Goal: Obtain resource: Obtain resource

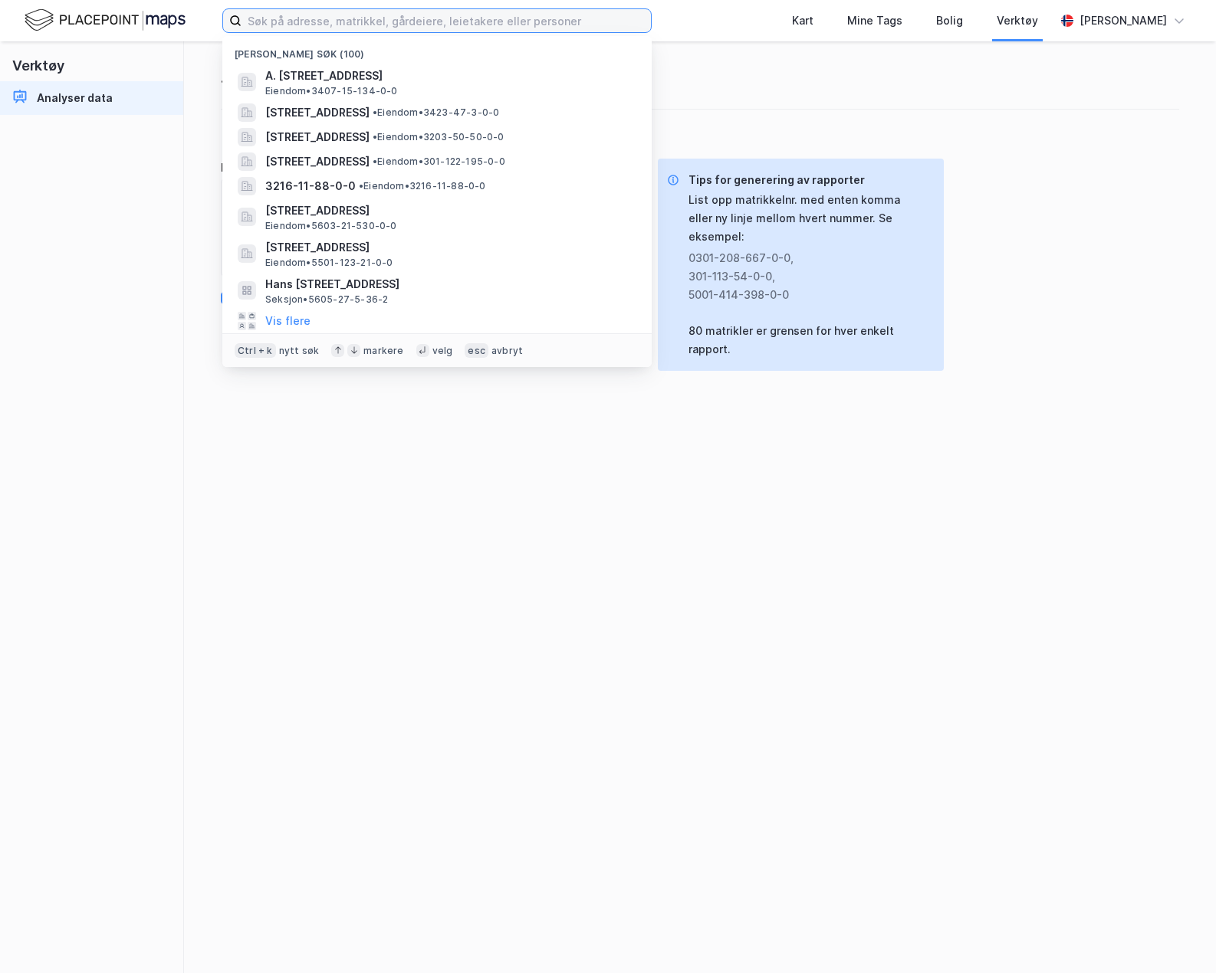
click at [279, 21] on input at bounding box center [445, 20] width 409 height 23
type input "2"
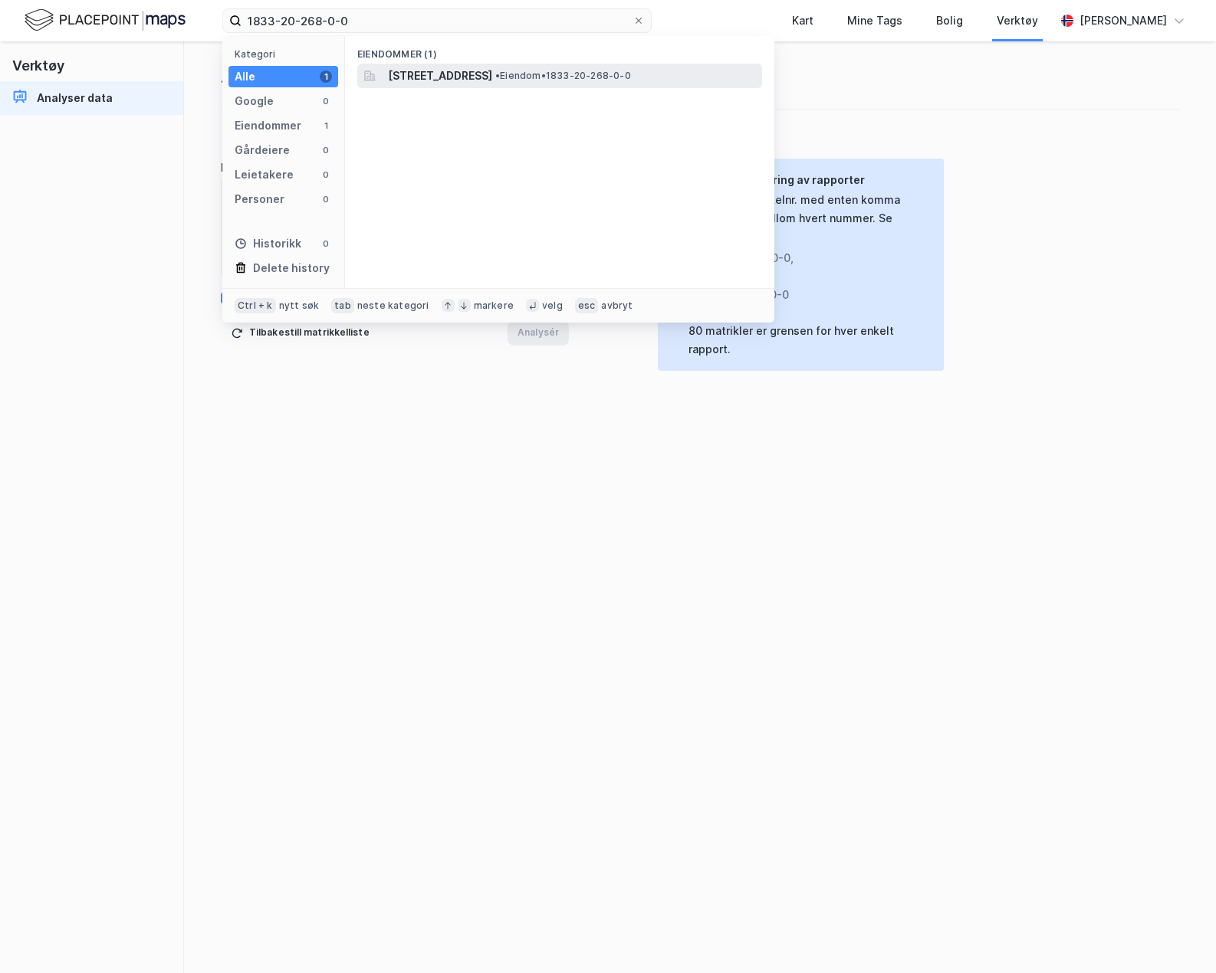
click at [392, 81] on span "[STREET_ADDRESS]" at bounding box center [440, 76] width 104 height 18
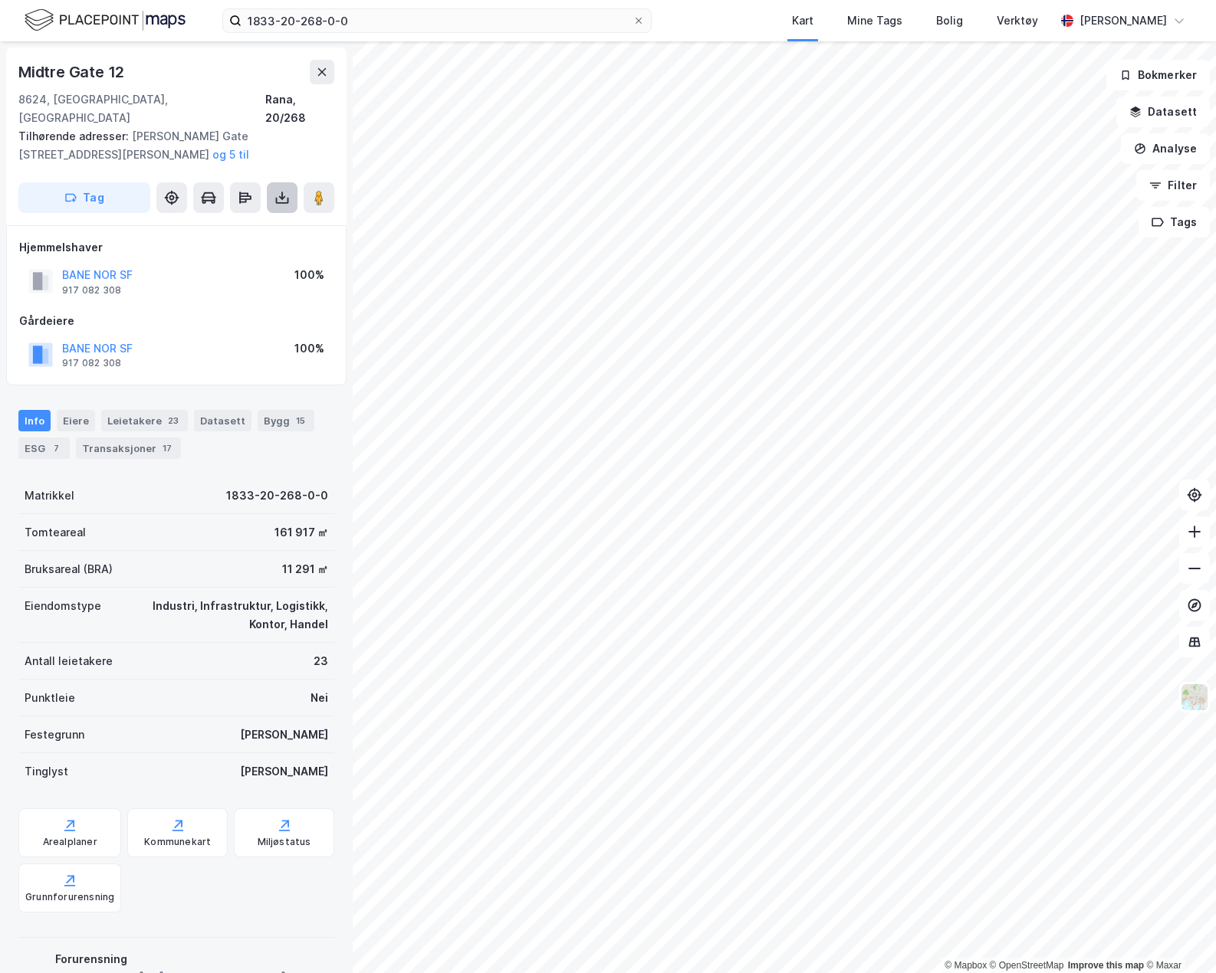
click at [277, 197] on icon at bounding box center [282, 200] width 13 height 6
click at [244, 222] on div "Last ned grunnbok" at bounding box center [206, 228] width 89 height 12
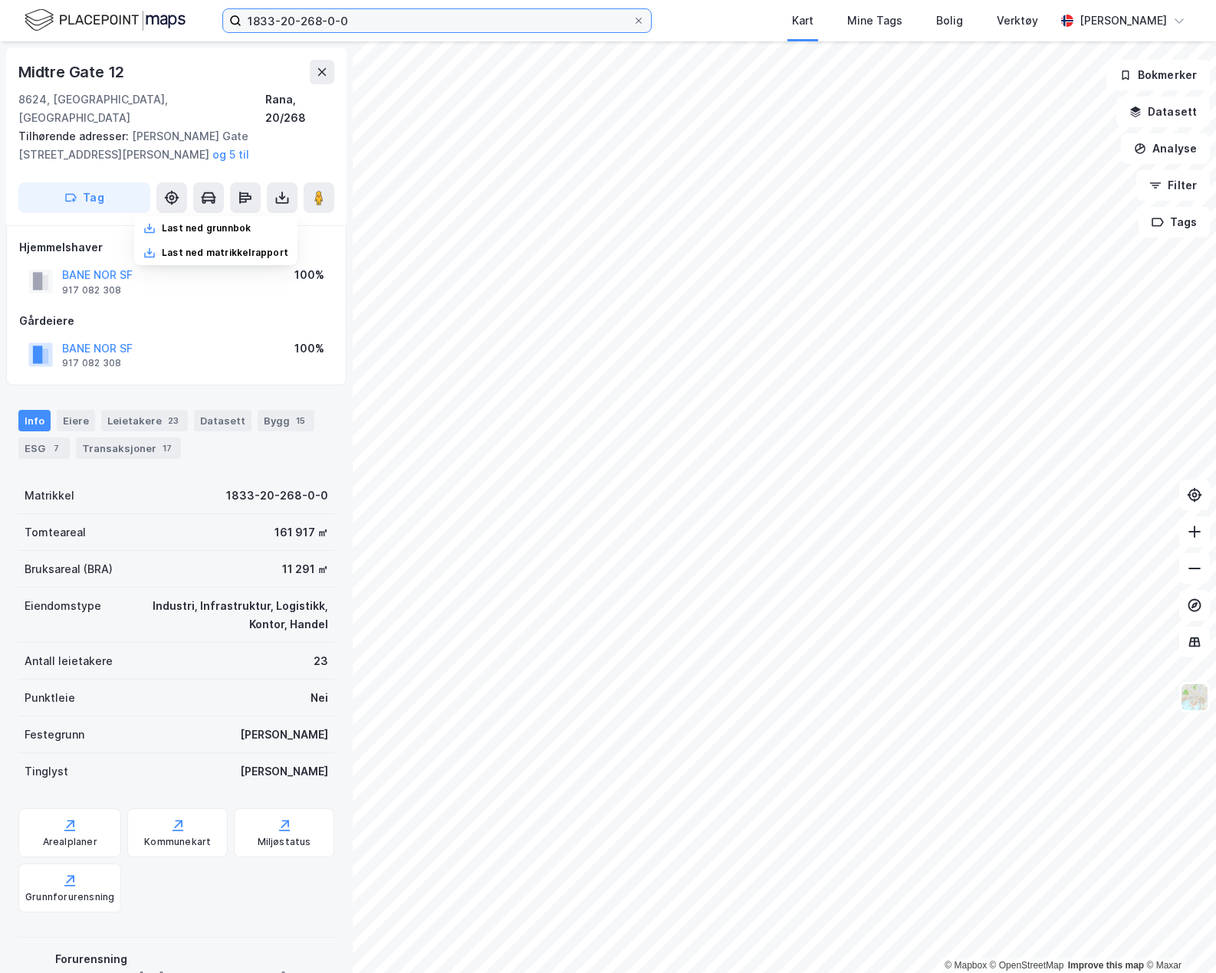
click at [319, 28] on input "1833-20-268-0-0" at bounding box center [436, 20] width 391 height 23
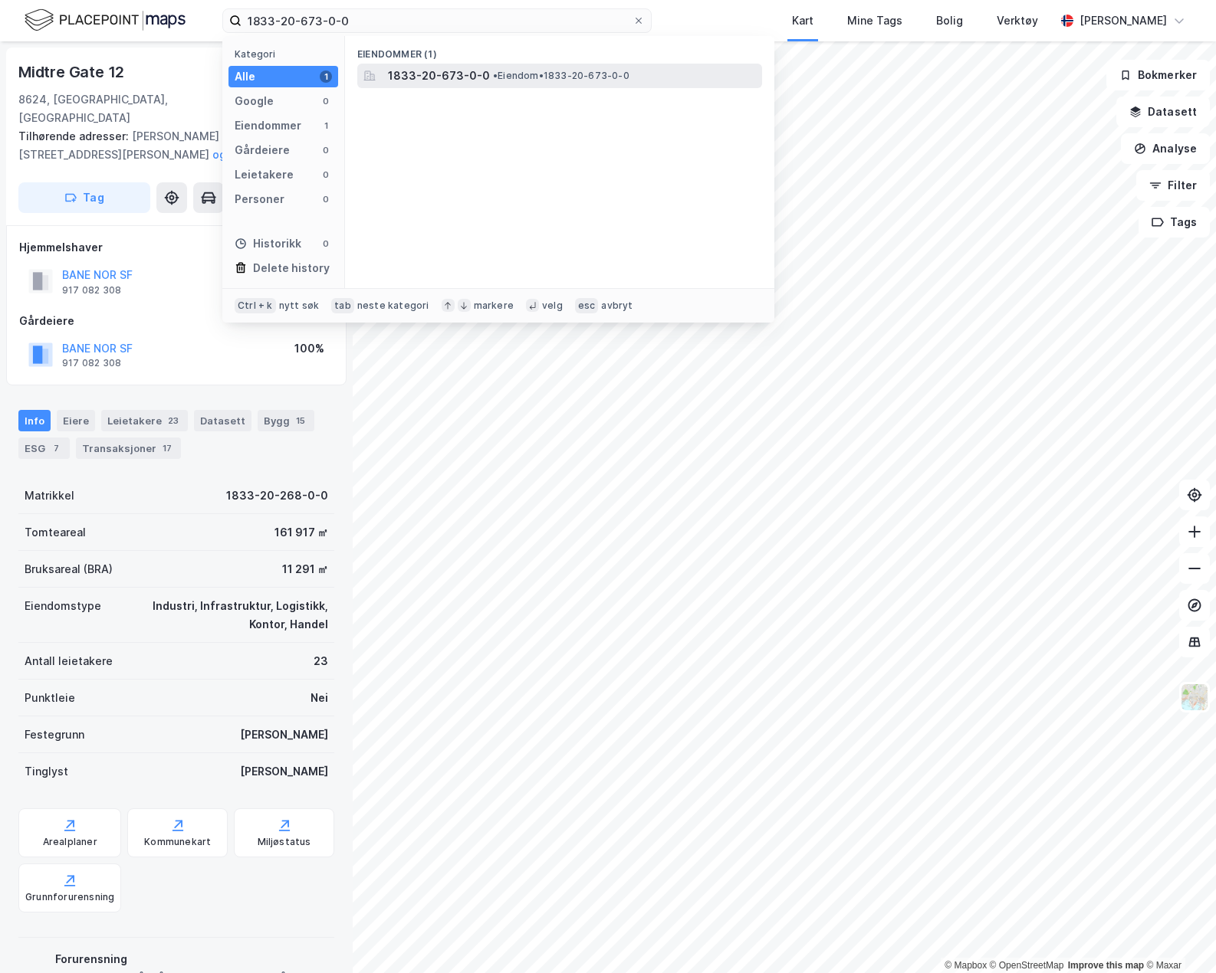
click at [402, 74] on span "1833-20-673-0-0" at bounding box center [439, 76] width 102 height 18
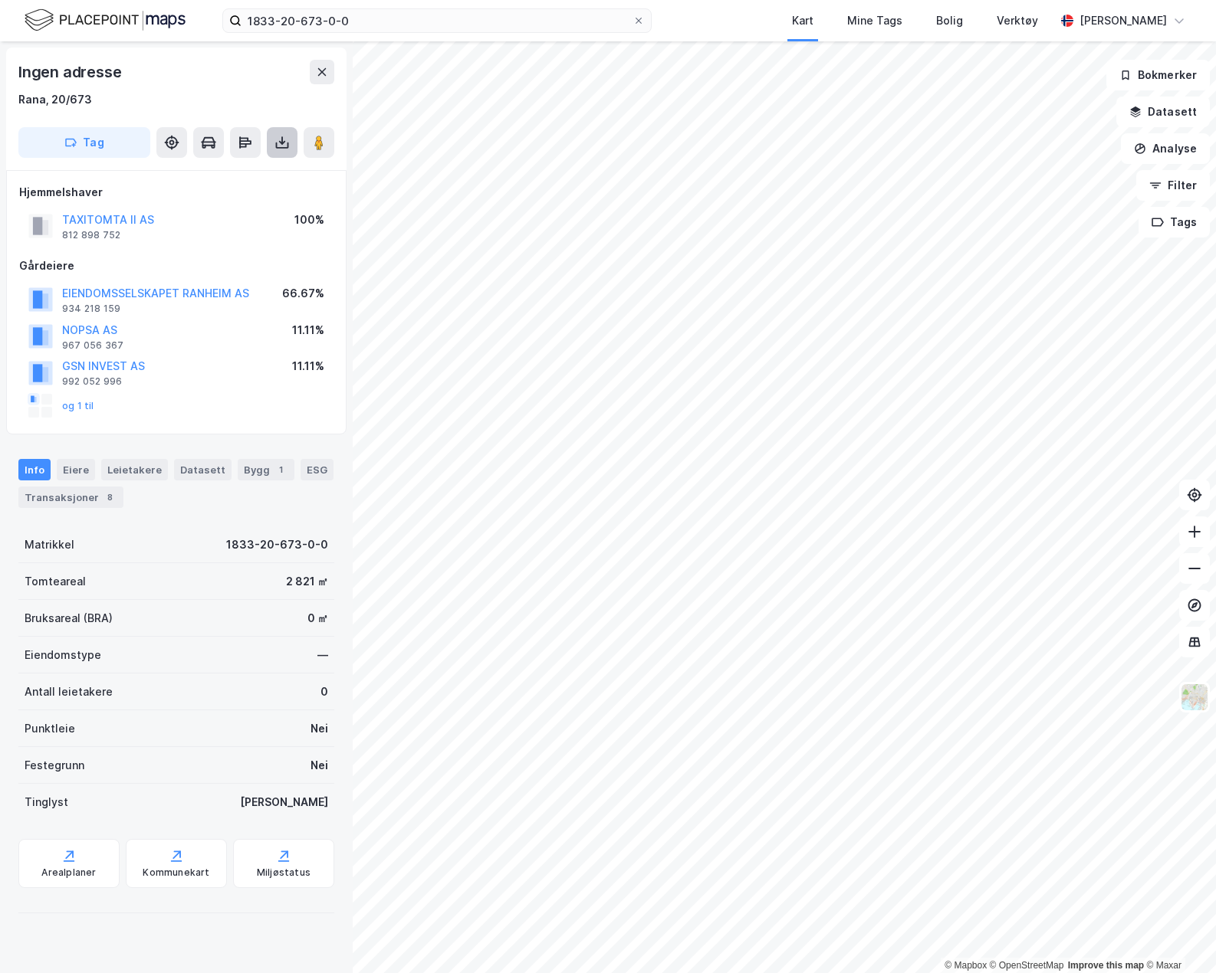
click at [282, 149] on icon at bounding box center [281, 142] width 15 height 15
click at [246, 169] on div "Last ned grunnbok" at bounding box center [206, 173] width 89 height 12
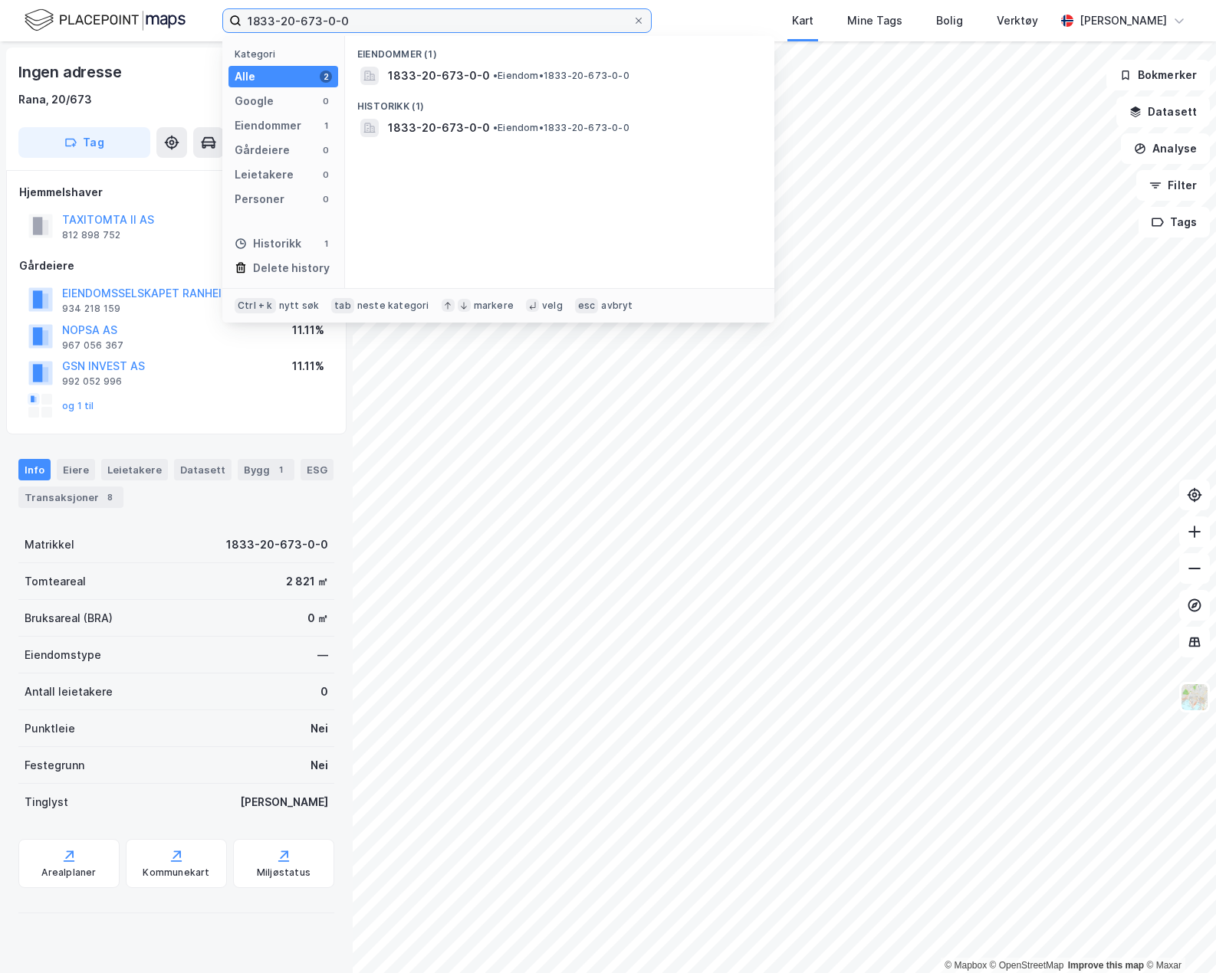
click at [317, 23] on input "1833-20-673-0-0" at bounding box center [436, 20] width 391 height 23
click at [320, 21] on input "1833-20-673-0-0" at bounding box center [436, 20] width 391 height 23
type input "1833-20-1119-0-0"
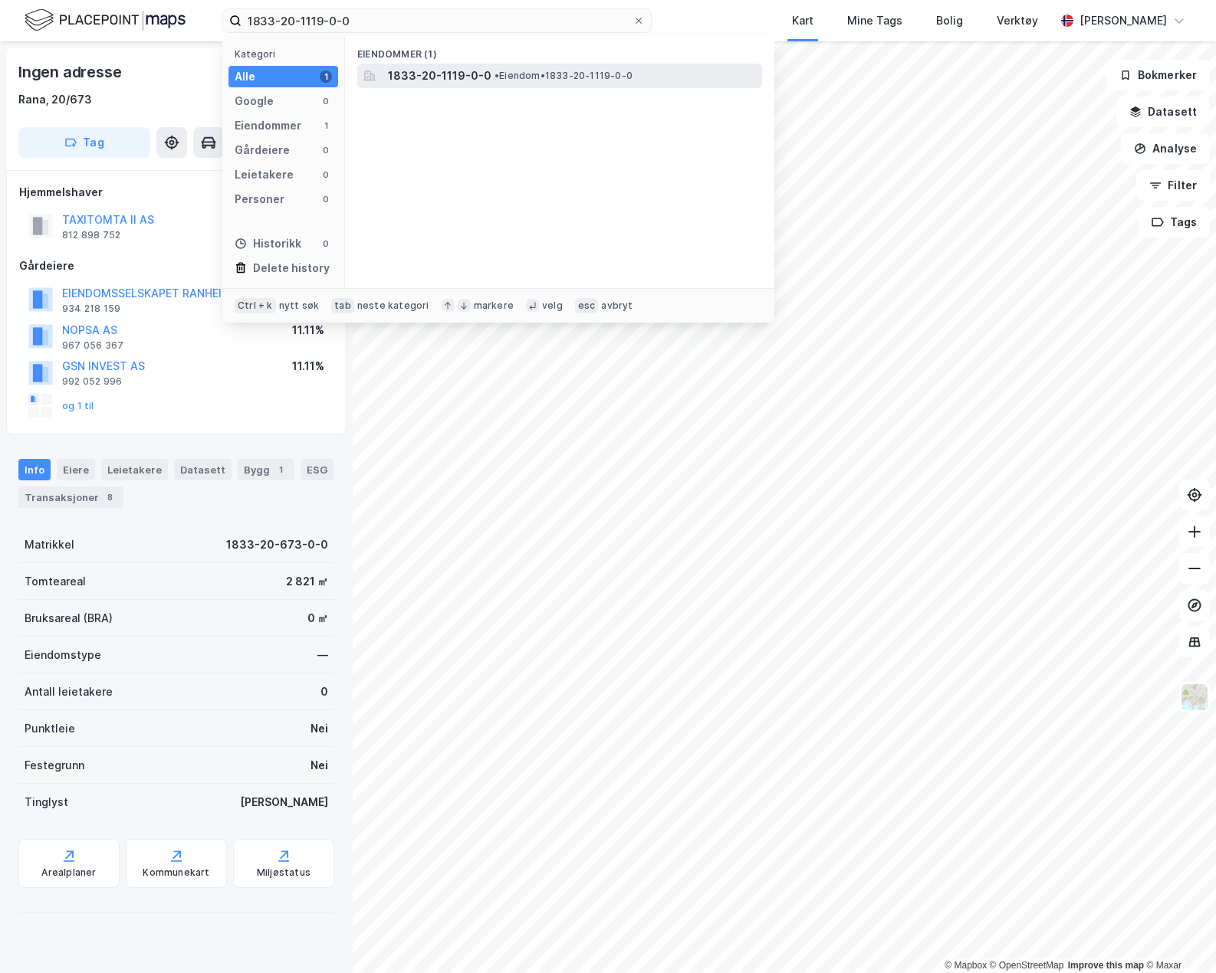
click at [407, 74] on span "1833-20-1119-0-0" at bounding box center [439, 76] width 103 height 18
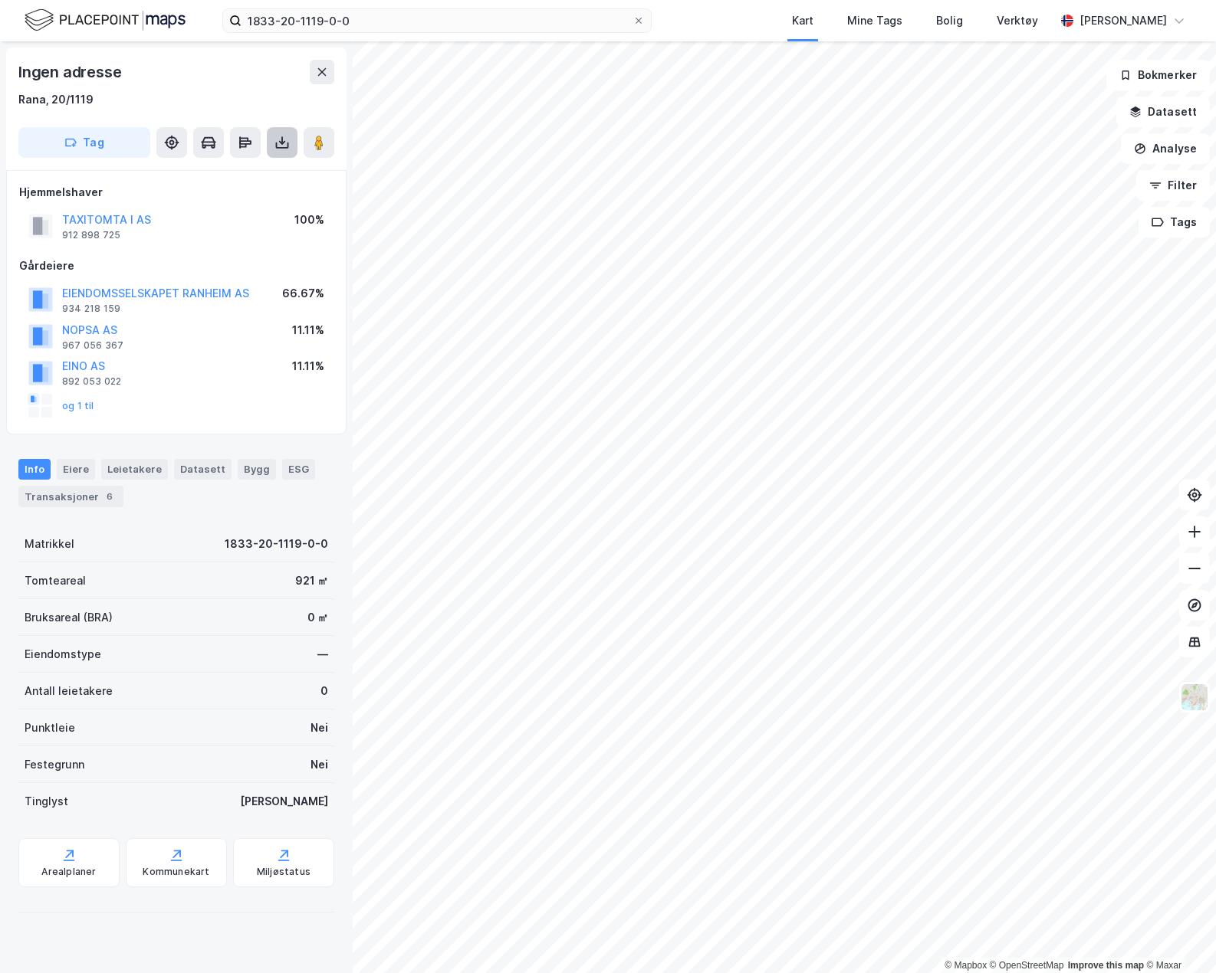
click at [282, 141] on icon at bounding box center [282, 140] width 2 height 8
click at [249, 166] on div "Last ned grunnbok" at bounding box center [215, 173] width 163 height 25
